Goal: Transaction & Acquisition: Purchase product/service

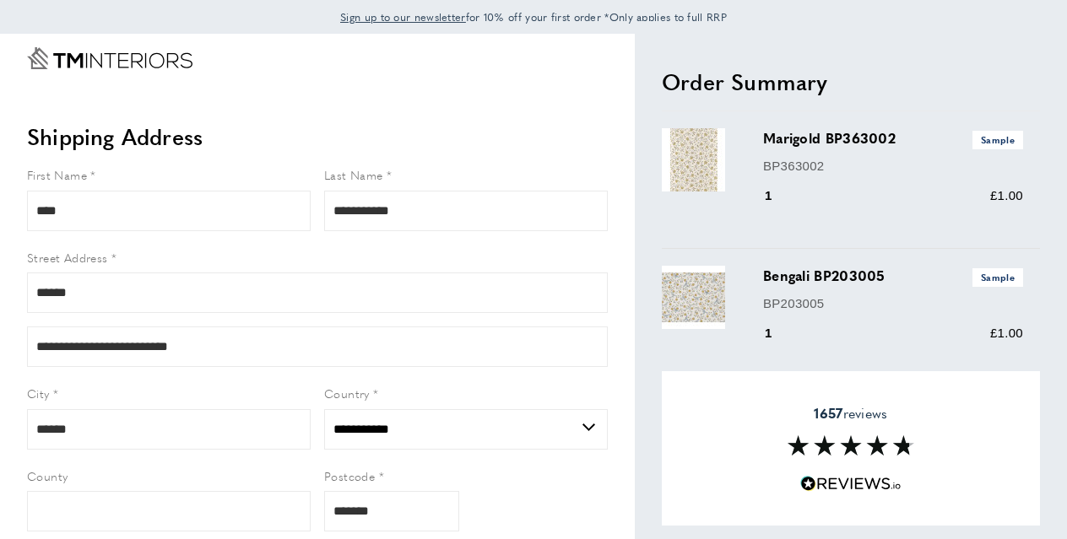
select select "**"
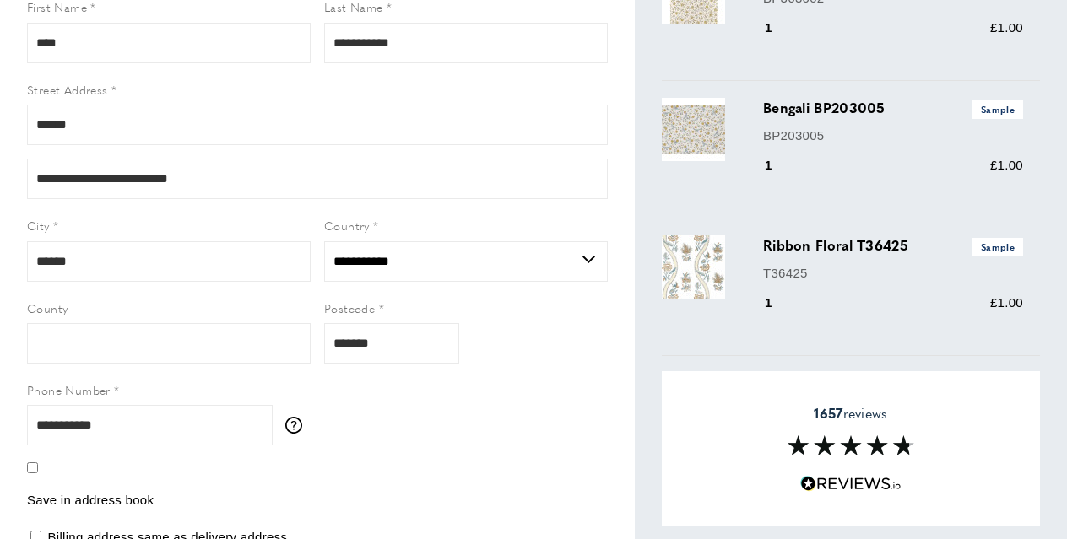
scroll to position [224, 0]
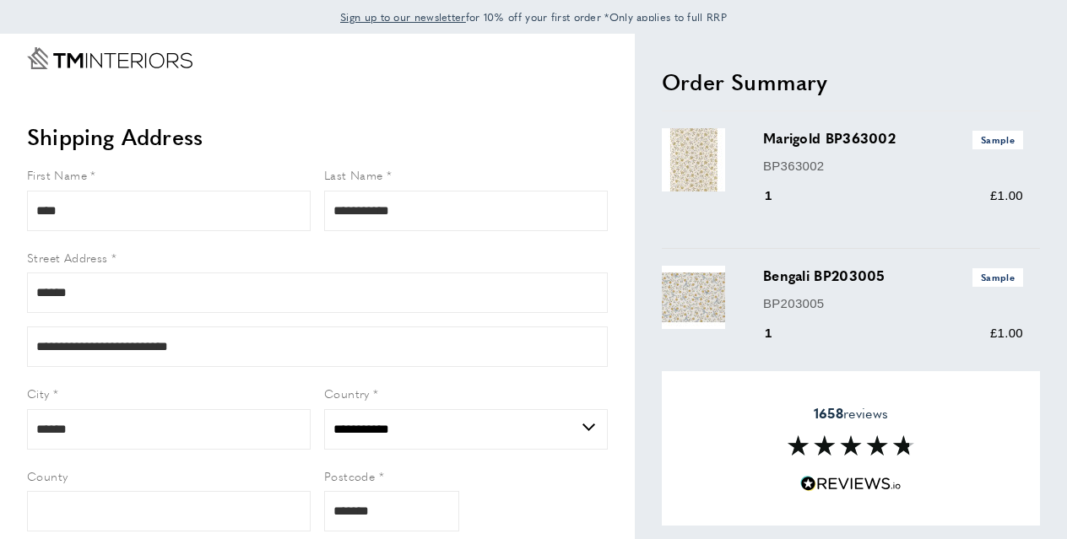
select select "**"
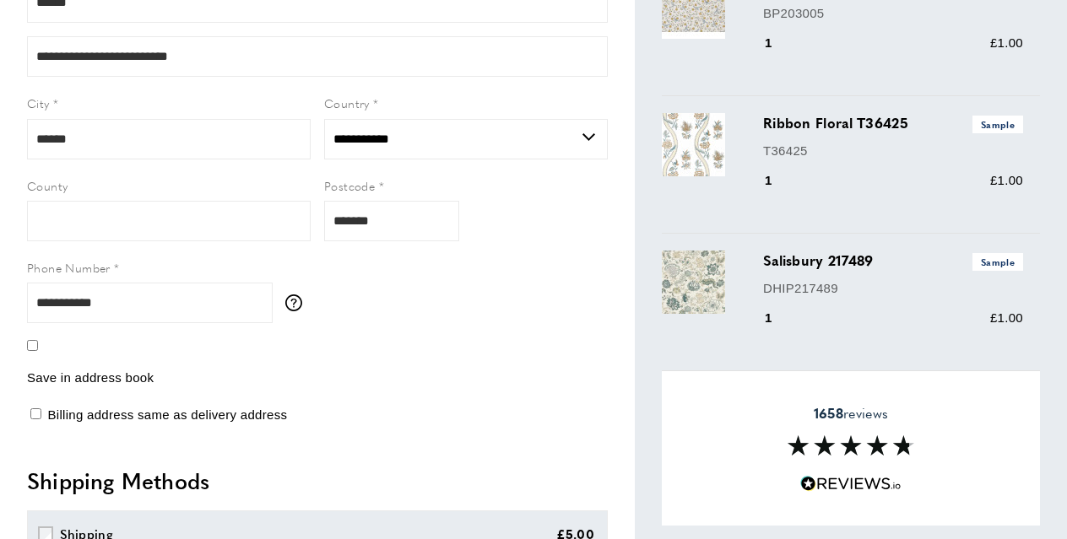
scroll to position [309, 0]
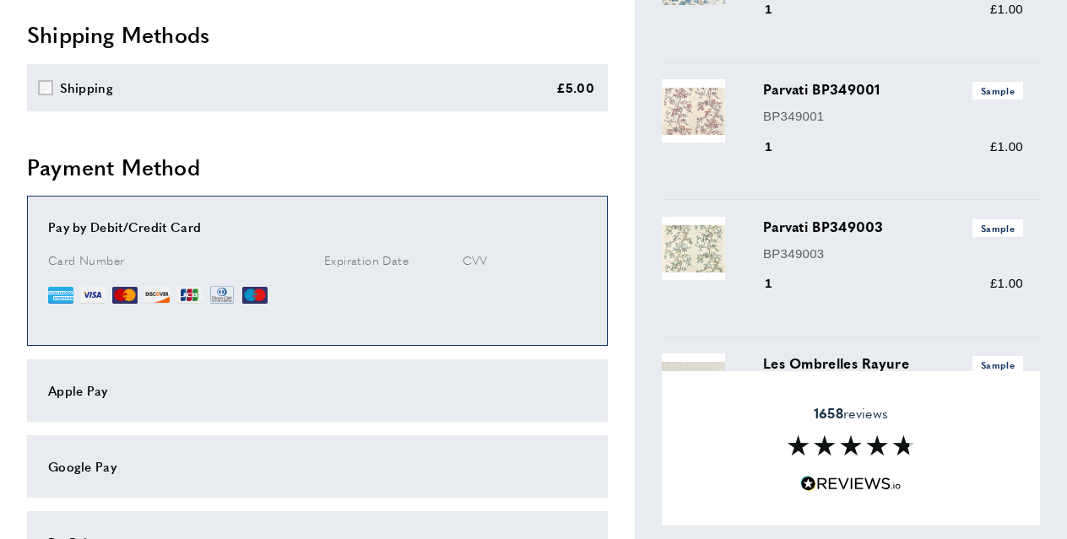
scroll to position [777, 0]
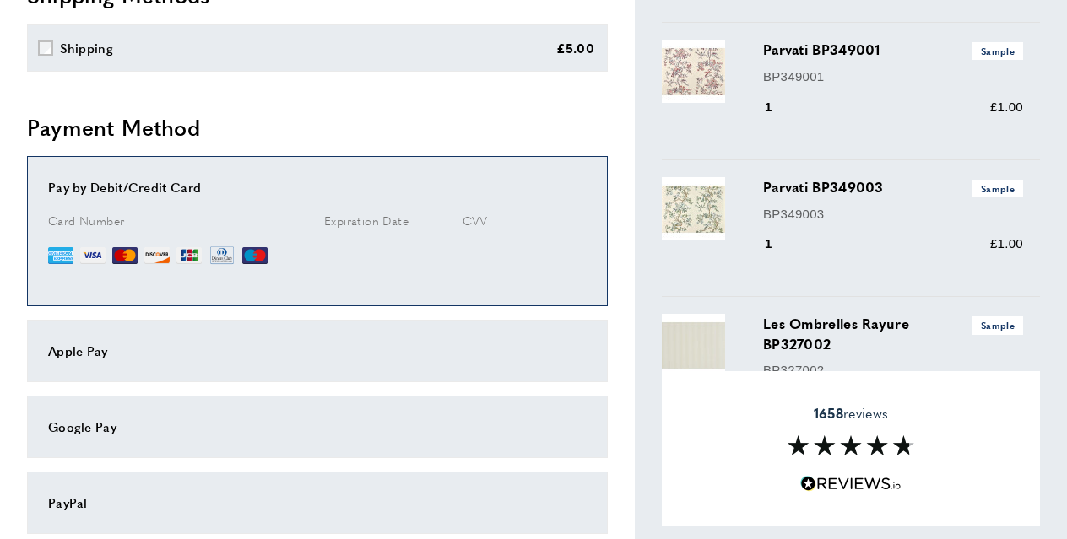
click at [104, 224] on span "Card Number" at bounding box center [86, 220] width 76 height 17
click at [88, 188] on div "Pay by Debit/Credit Card" at bounding box center [317, 187] width 539 height 20
click at [353, 221] on span "Expiration Date" at bounding box center [366, 220] width 84 height 17
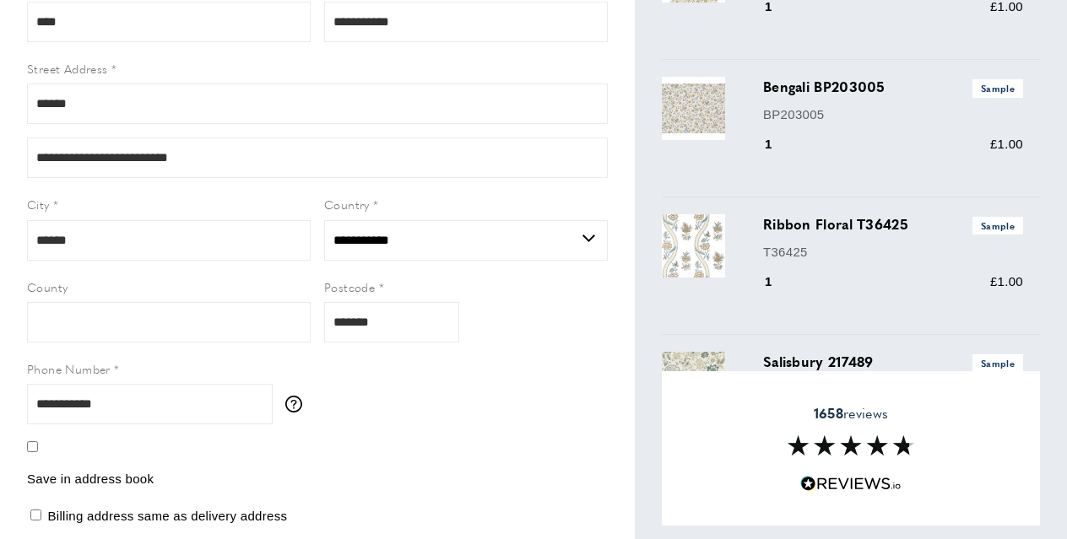
scroll to position [0, 0]
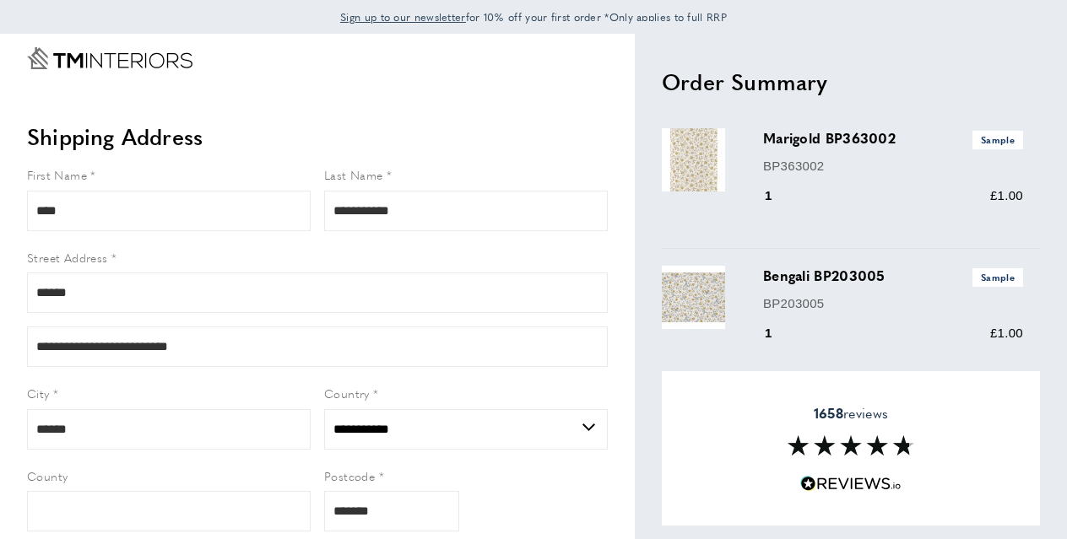
click at [77, 60] on icon "Go to Home page" at bounding box center [76, 60] width 16 height 15
select select "**"
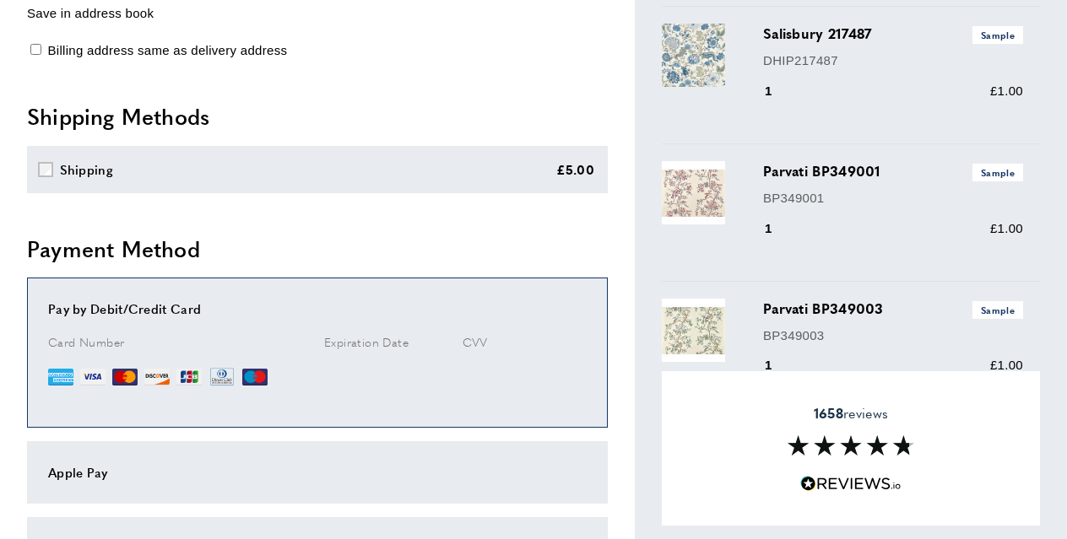
scroll to position [699, 0]
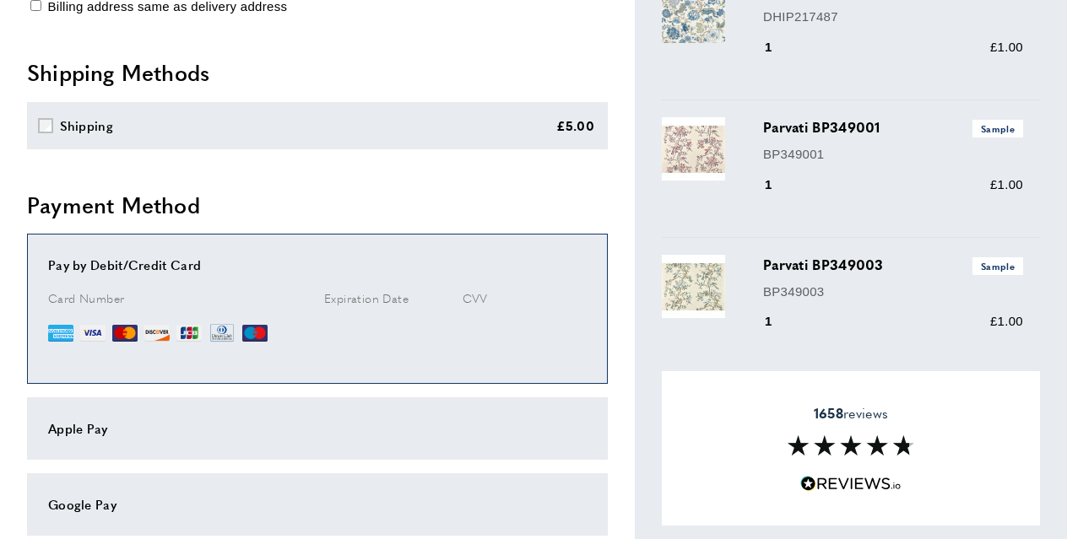
click at [114, 300] on span "Card Number" at bounding box center [86, 298] width 76 height 17
click at [64, 334] on img at bounding box center [60, 333] width 25 height 25
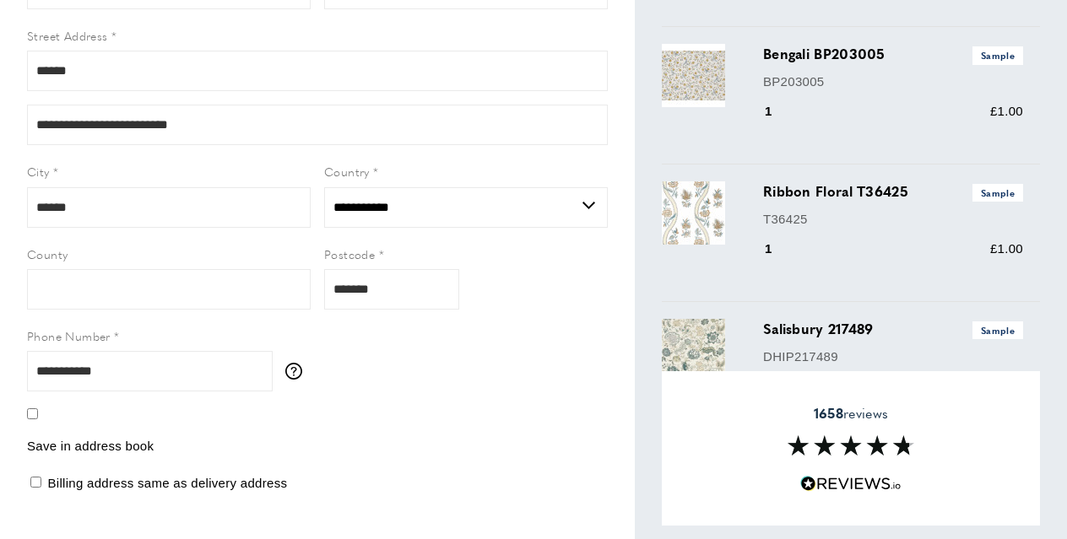
scroll to position [0, 0]
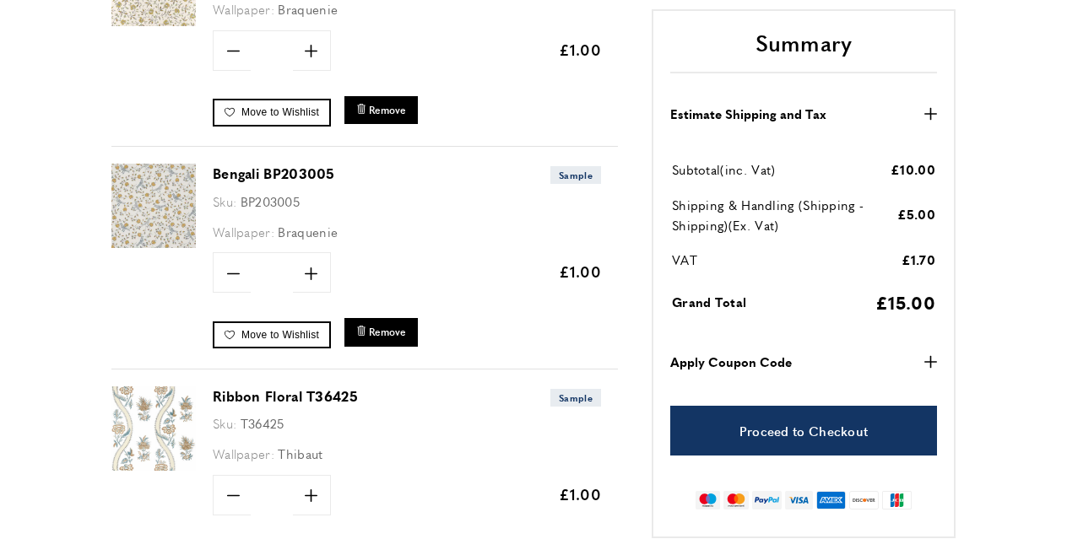
scroll to position [430, 0]
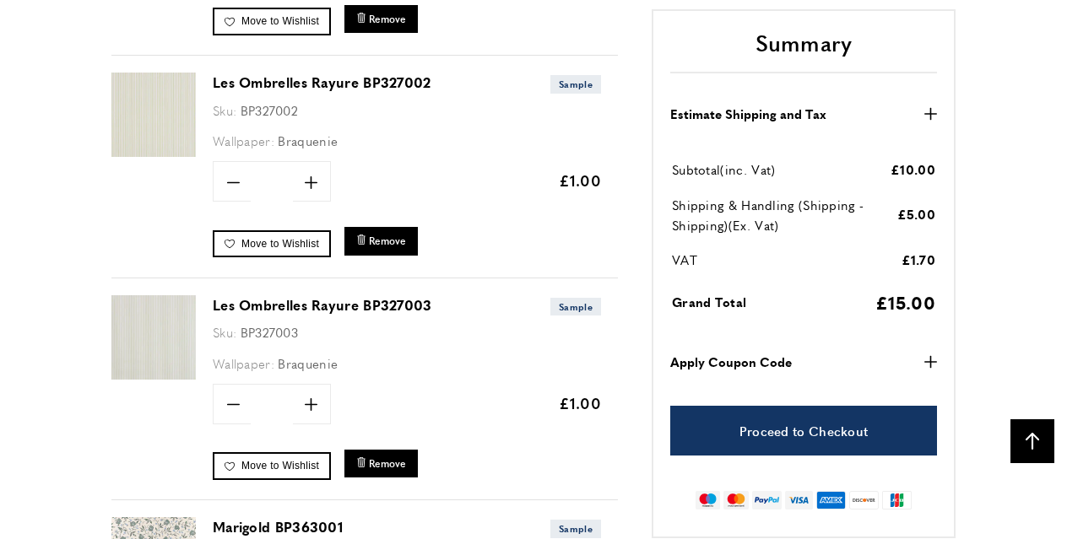
scroll to position [1852, 0]
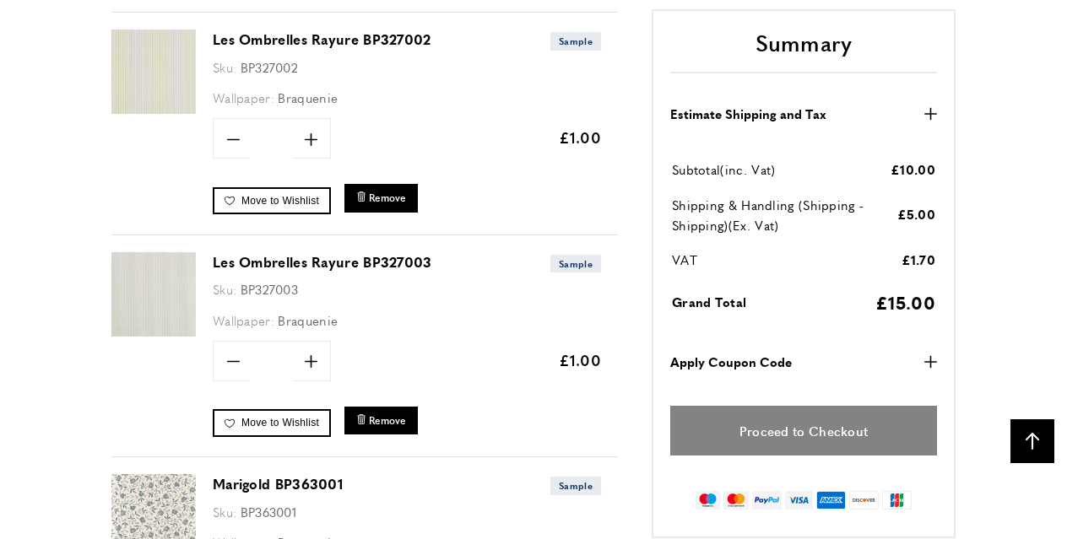
click at [771, 456] on link "Proceed to Checkout" at bounding box center [803, 431] width 267 height 50
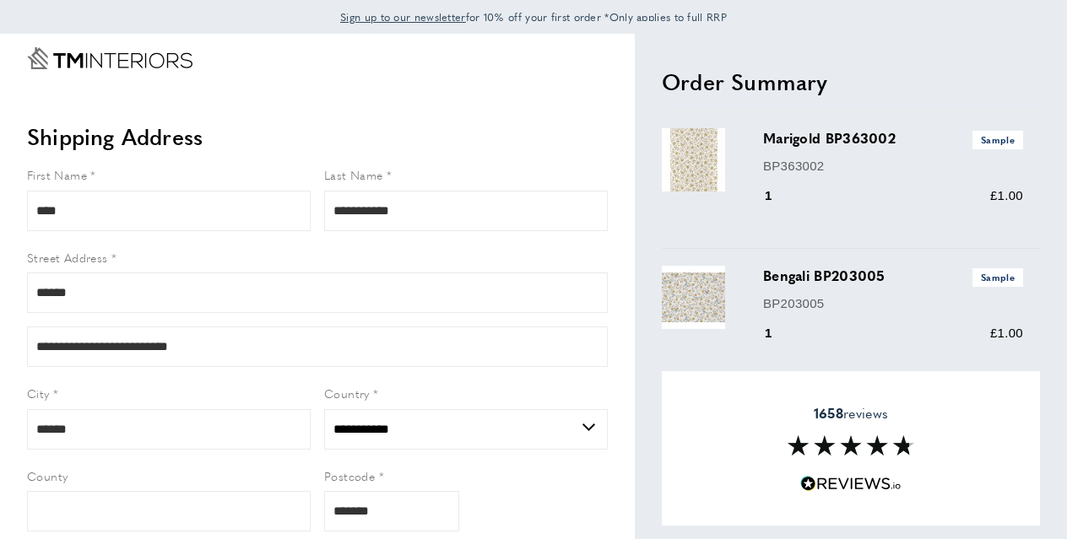
select select "**"
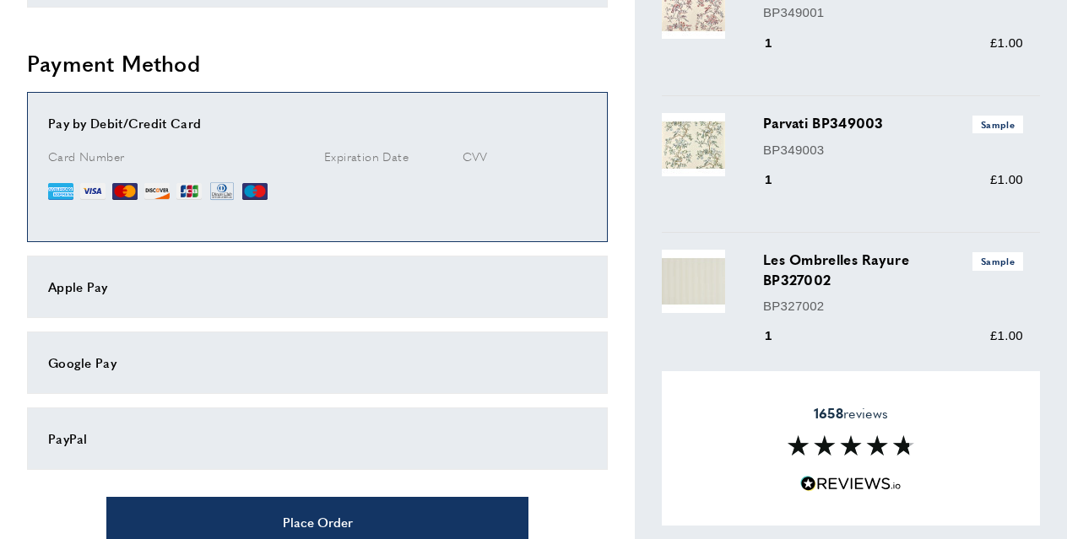
scroll to position [843, 0]
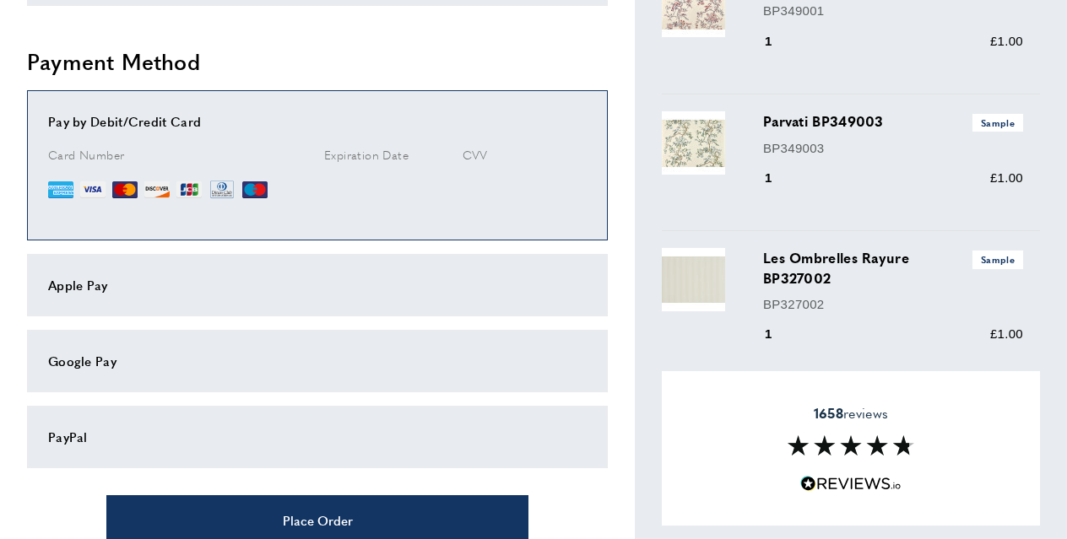
click at [149, 149] on label "Card Number" at bounding box center [179, 154] width 263 height 19
click at [61, 154] on span "Card Number" at bounding box center [86, 154] width 76 height 17
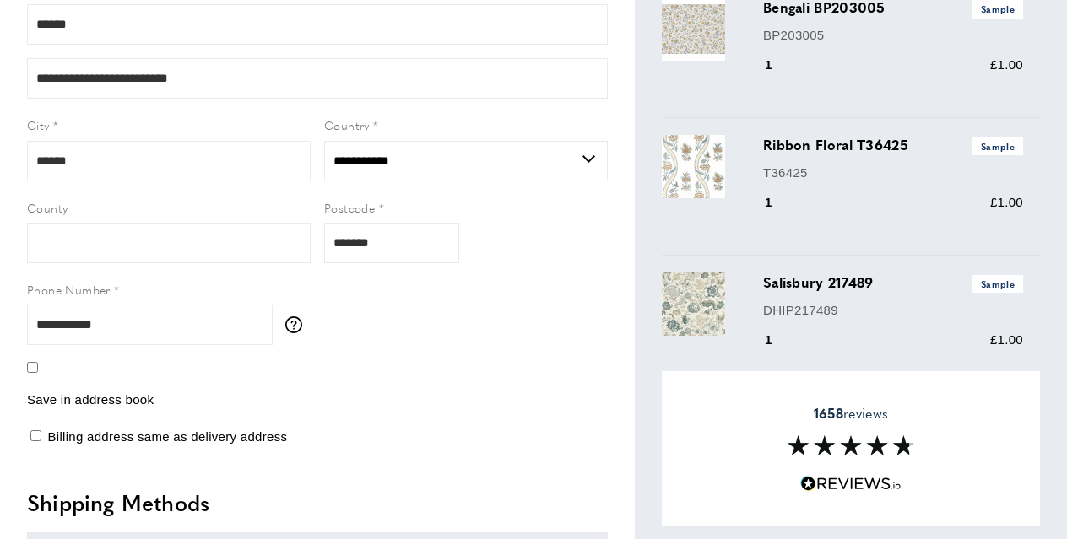
scroll to position [40, 0]
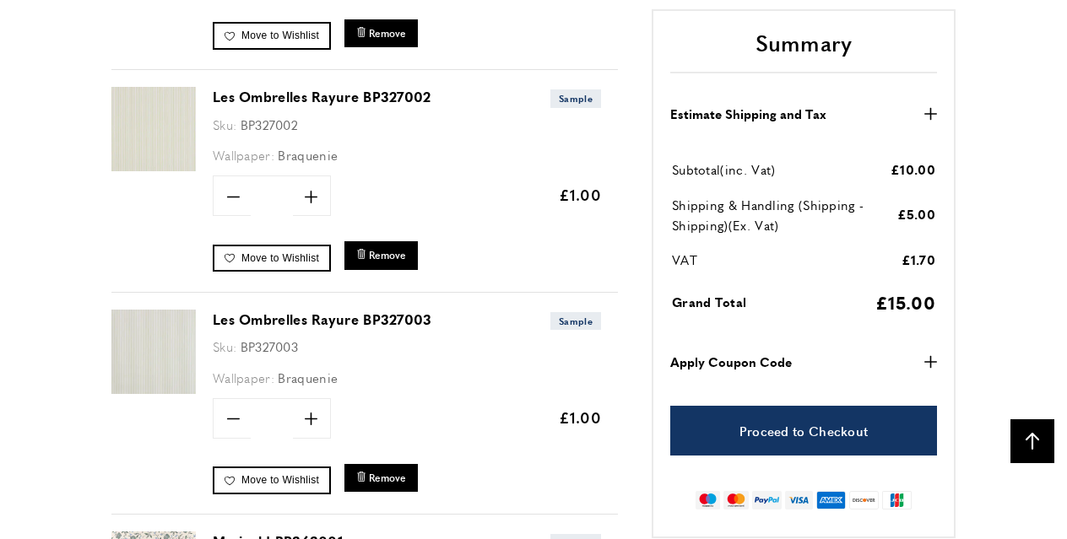
scroll to position [1695, 0]
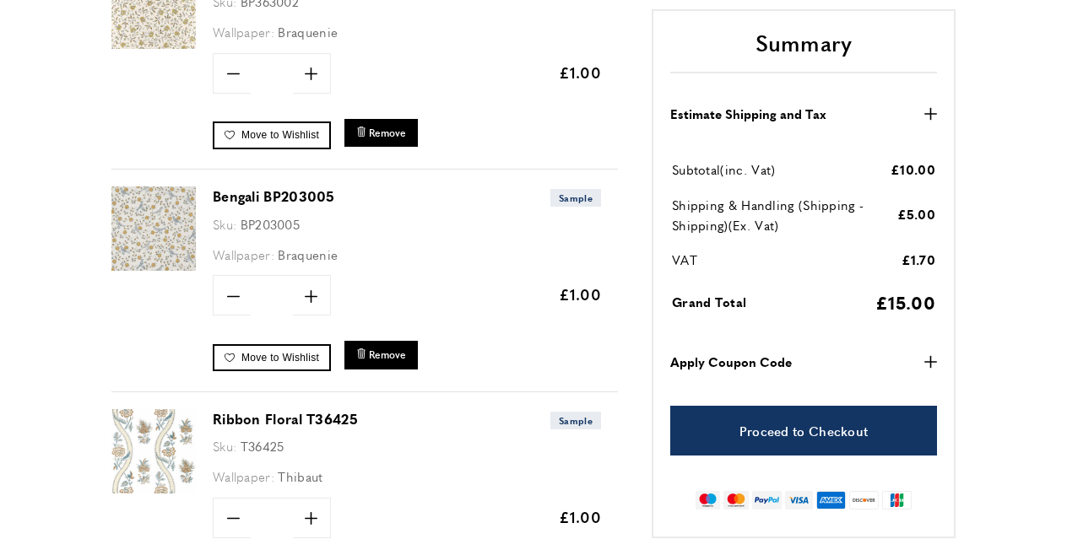
scroll to position [0, 0]
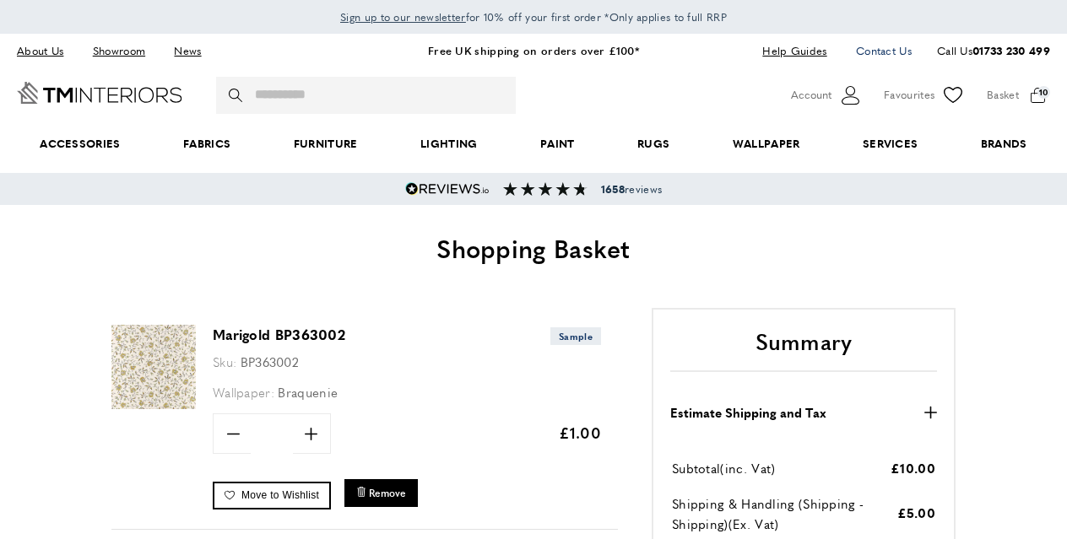
click at [872, 51] on link "Contact Us" at bounding box center [877, 51] width 68 height 23
